Goal: Transaction & Acquisition: Purchase product/service

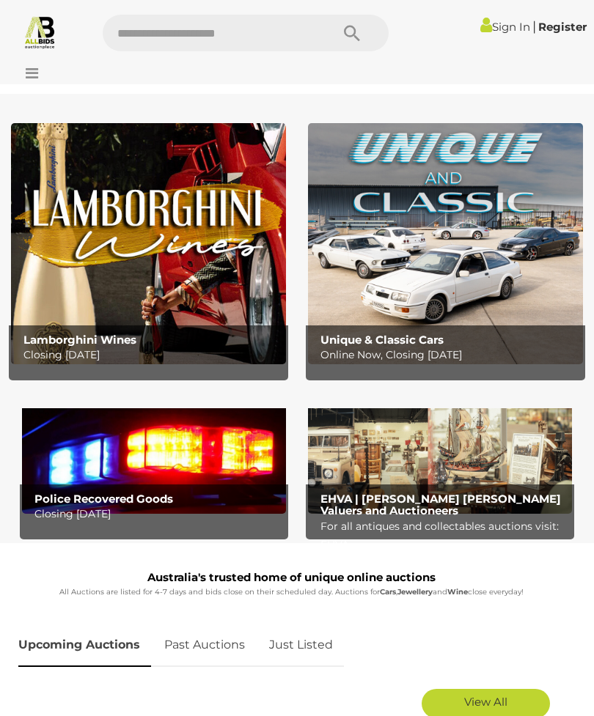
scroll to position [75, 0]
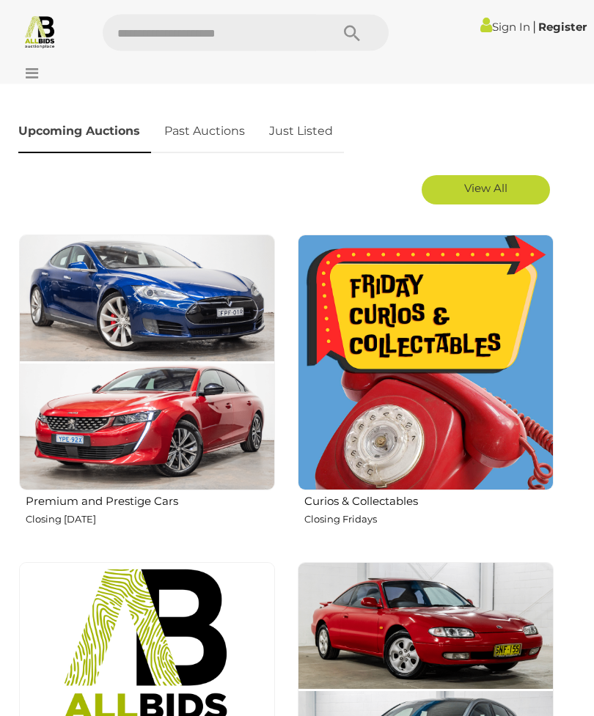
click at [416, 339] on img at bounding box center [425, 363] width 256 height 256
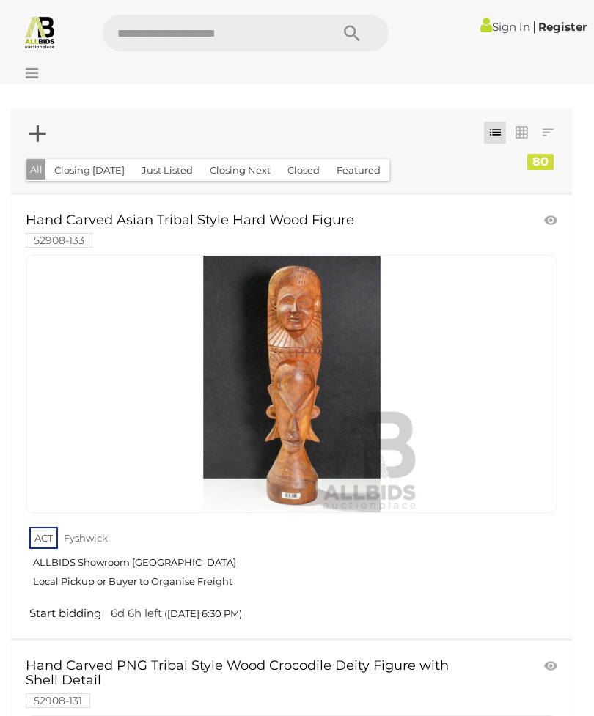
click at [303, 160] on button "Closed" at bounding box center [303, 170] width 50 height 23
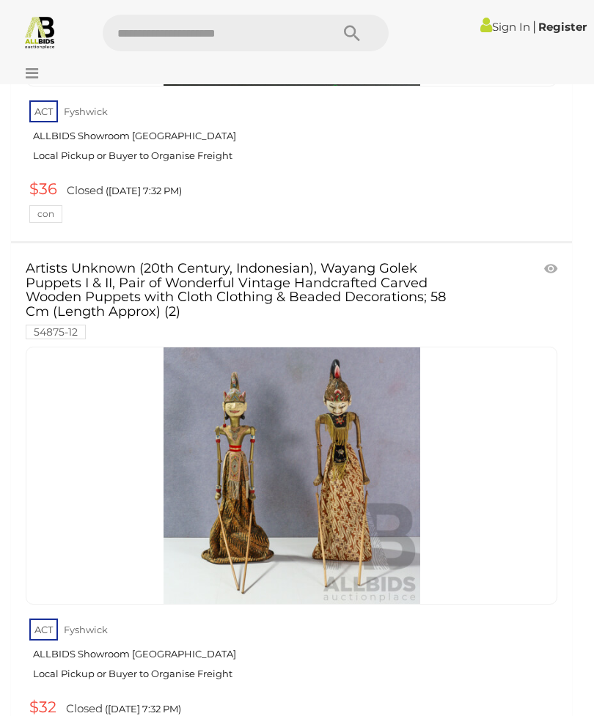
scroll to position [4885, 0]
click at [311, 389] on link at bounding box center [291, 476] width 531 height 258
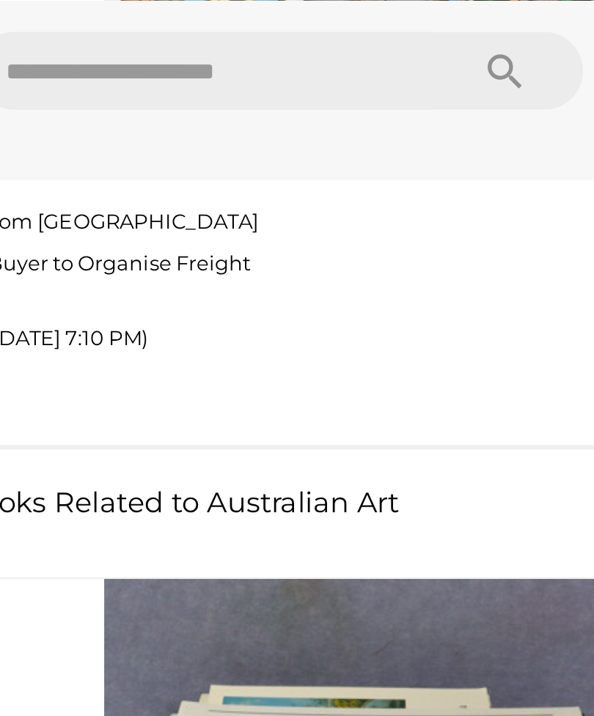
scroll to position [16641, 0]
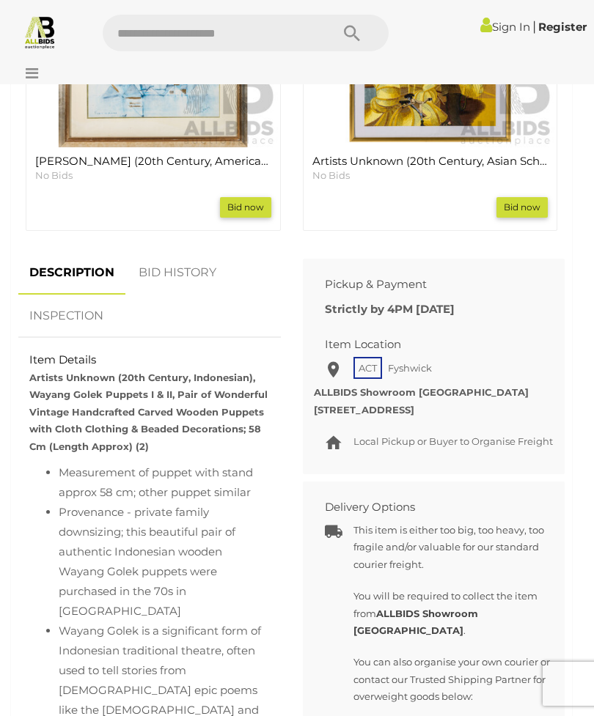
scroll to position [1579, 0]
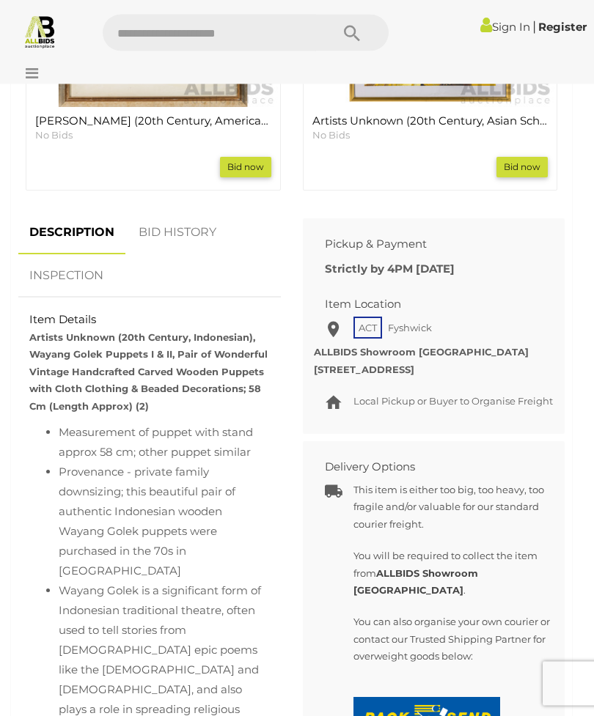
click at [220, 221] on link "BID HISTORY" at bounding box center [177, 233] width 100 height 43
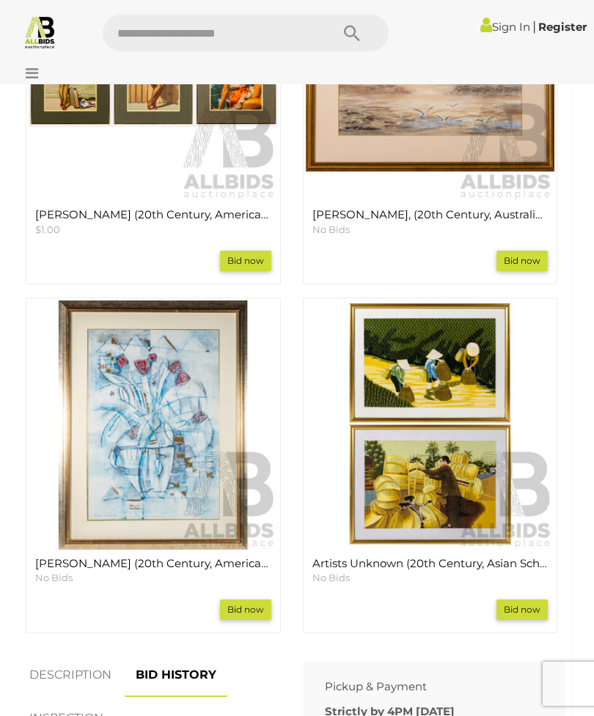
scroll to position [1091, 0]
